Goal: Task Accomplishment & Management: Use online tool/utility

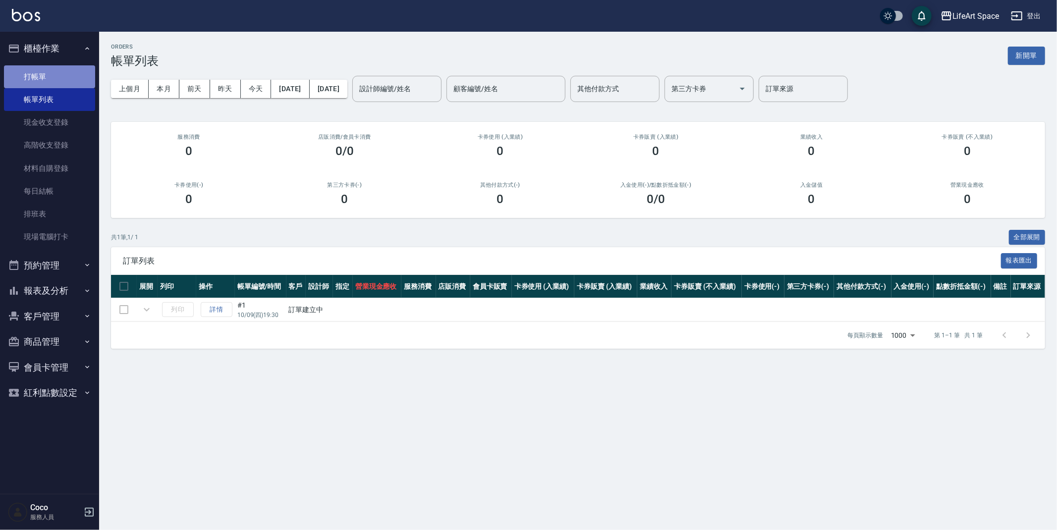
click at [27, 76] on link "打帳單" at bounding box center [49, 76] width 91 height 23
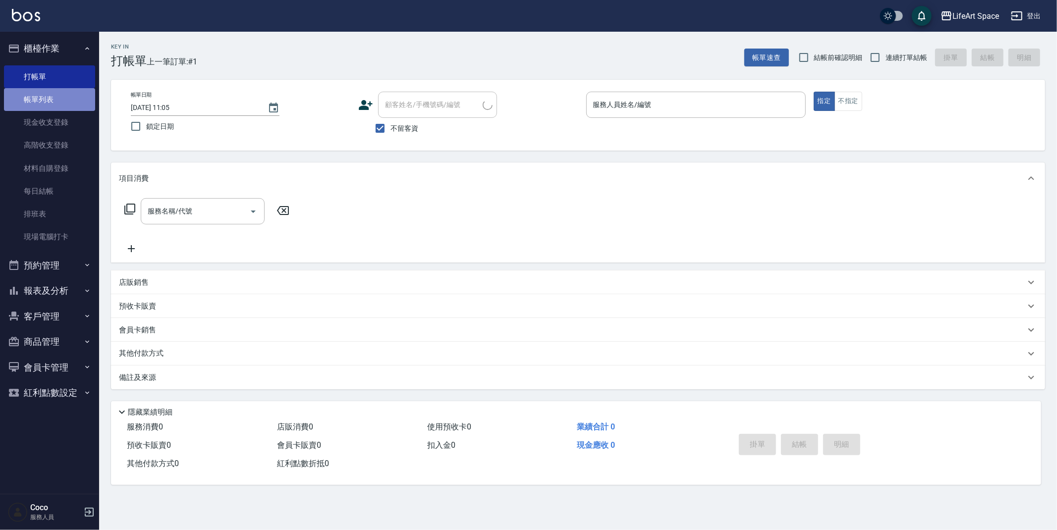
click at [32, 100] on link "帳單列表" at bounding box center [49, 99] width 91 height 23
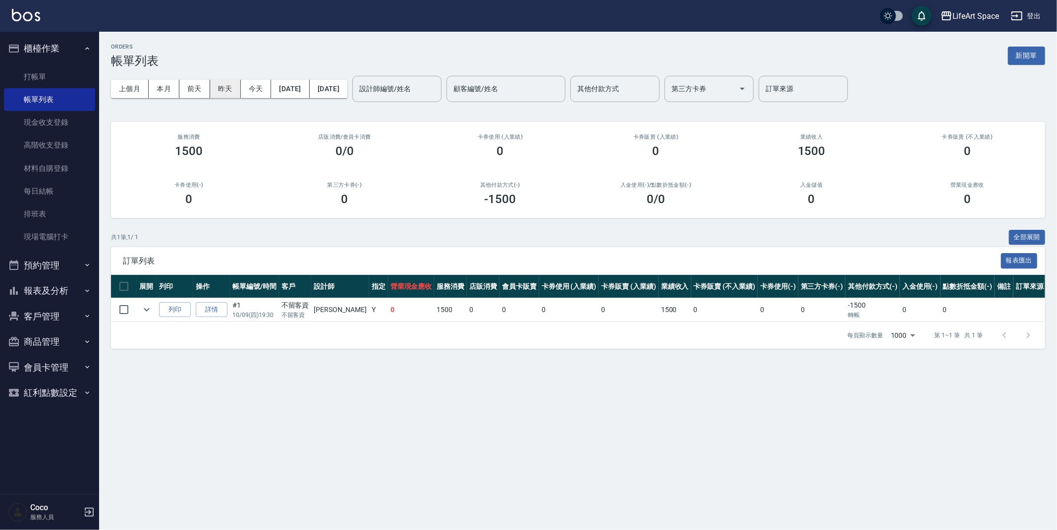
click at [224, 85] on button "昨天" at bounding box center [225, 89] width 31 height 18
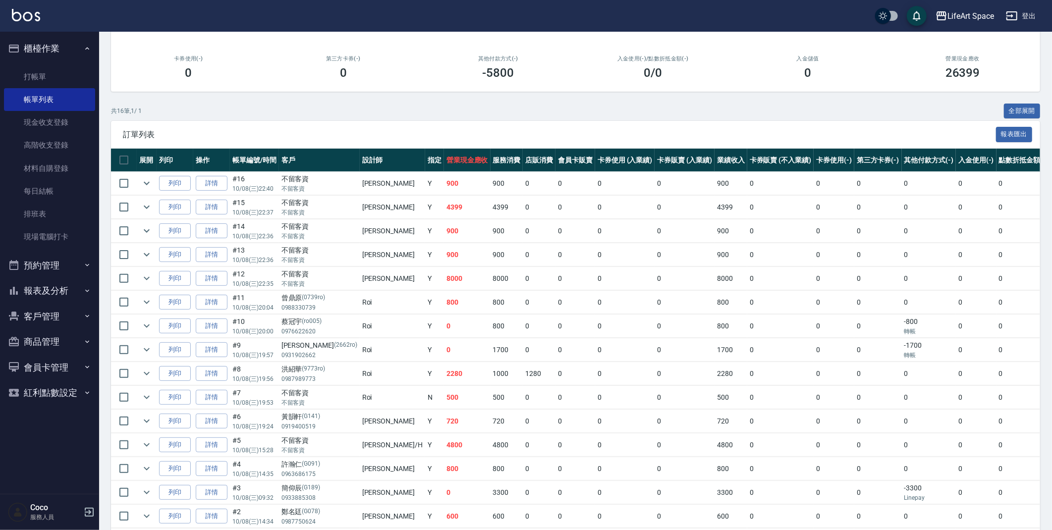
scroll to position [132, 0]
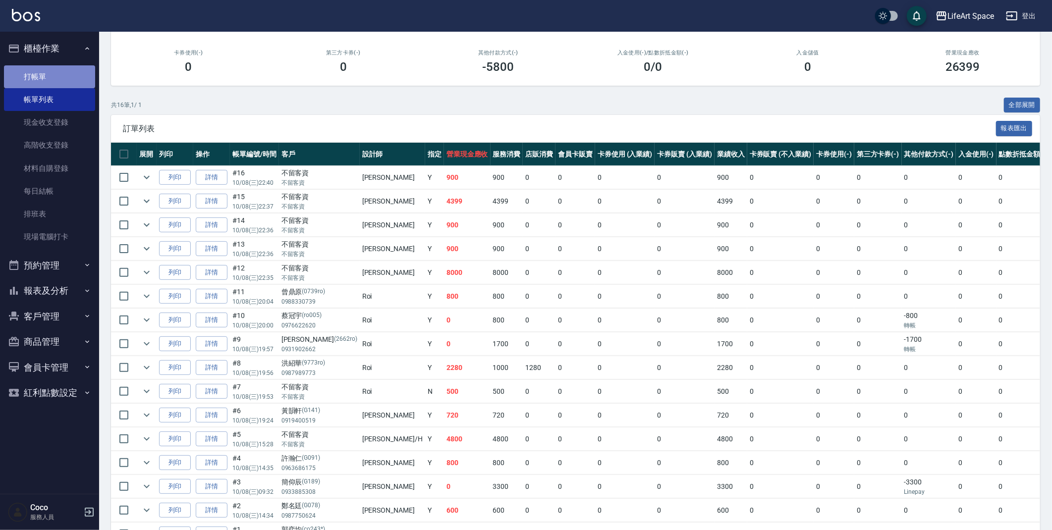
click at [82, 77] on link "打帳單" at bounding box center [49, 76] width 91 height 23
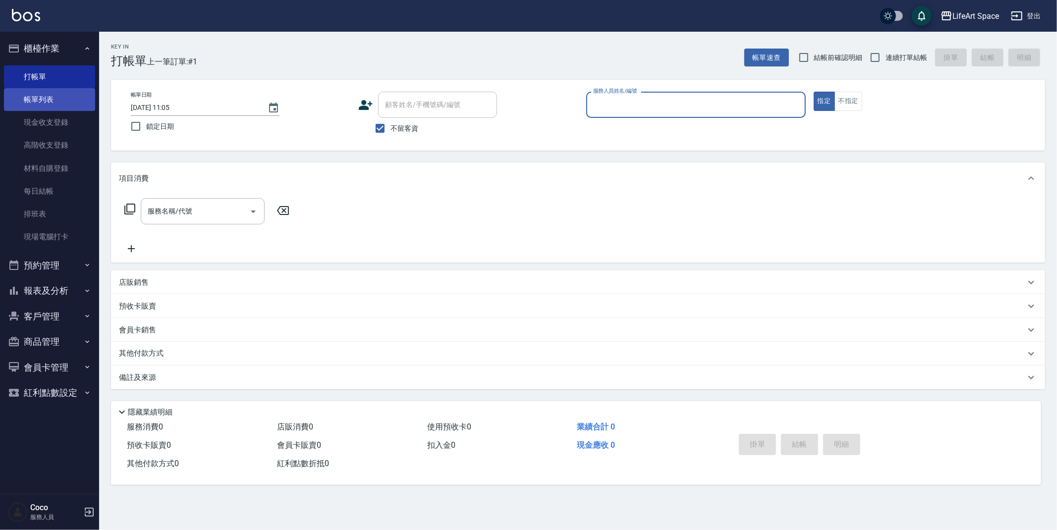
click at [18, 91] on link "帳單列表" at bounding box center [49, 99] width 91 height 23
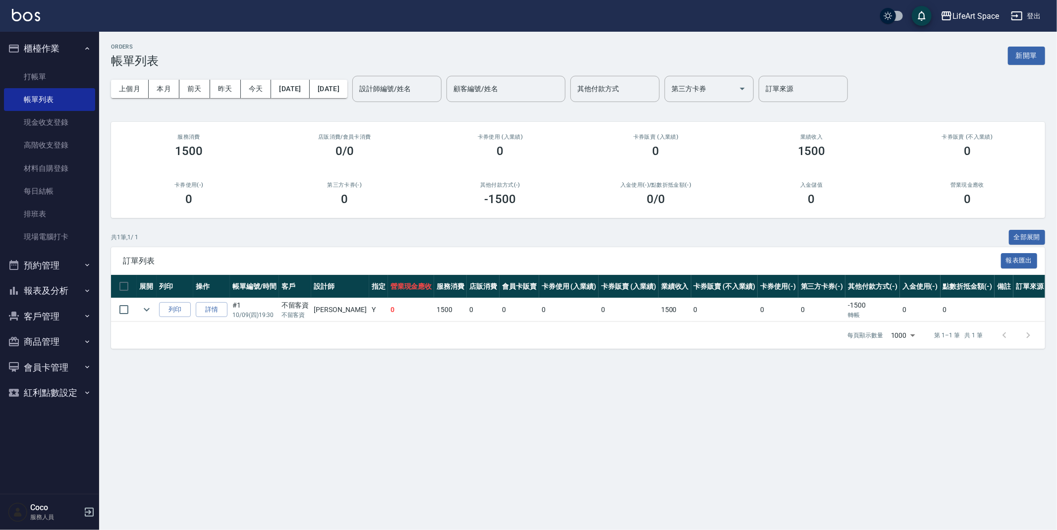
click at [56, 291] on button "報表及分析" at bounding box center [49, 291] width 91 height 26
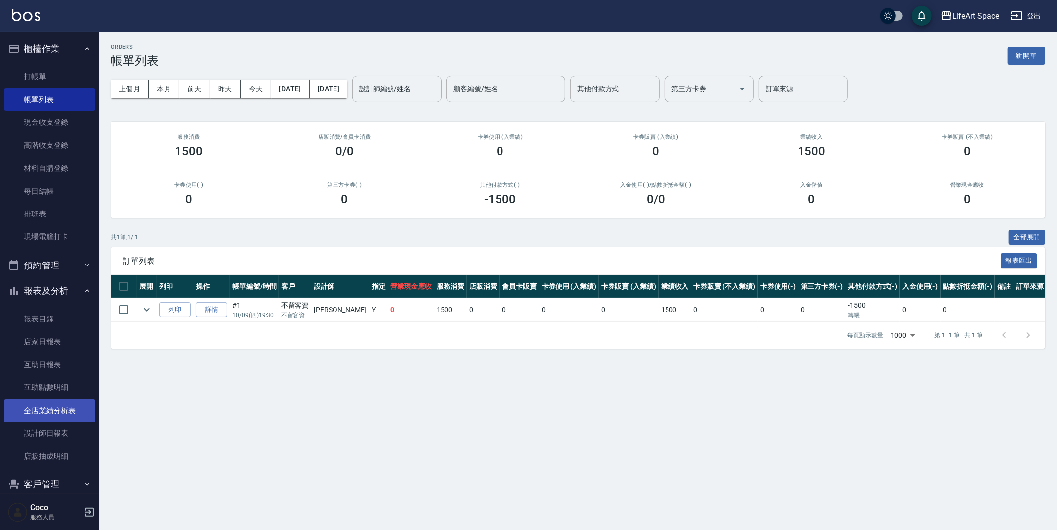
click at [56, 416] on link "全店業績分析表" at bounding box center [49, 410] width 91 height 23
